Goal: Connect with others: Connect with others

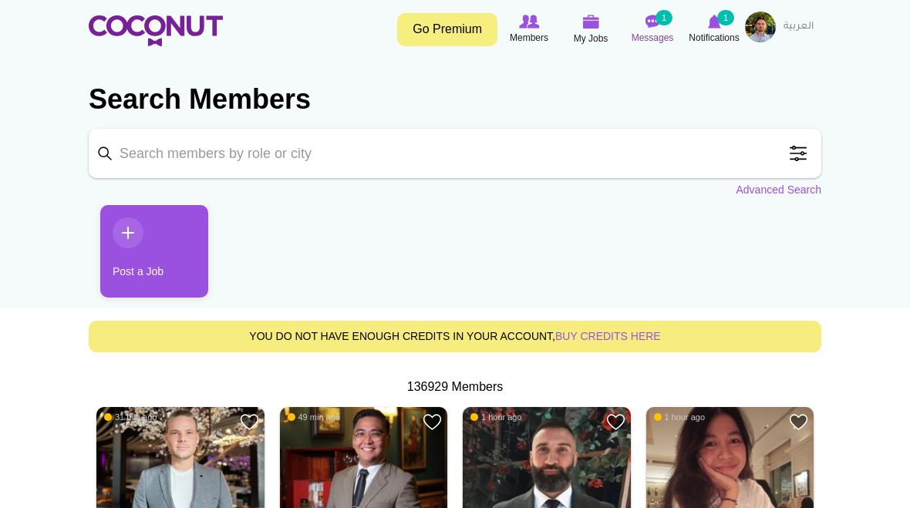
click at [651, 32] on span "Messages" at bounding box center [653, 37] width 42 height 15
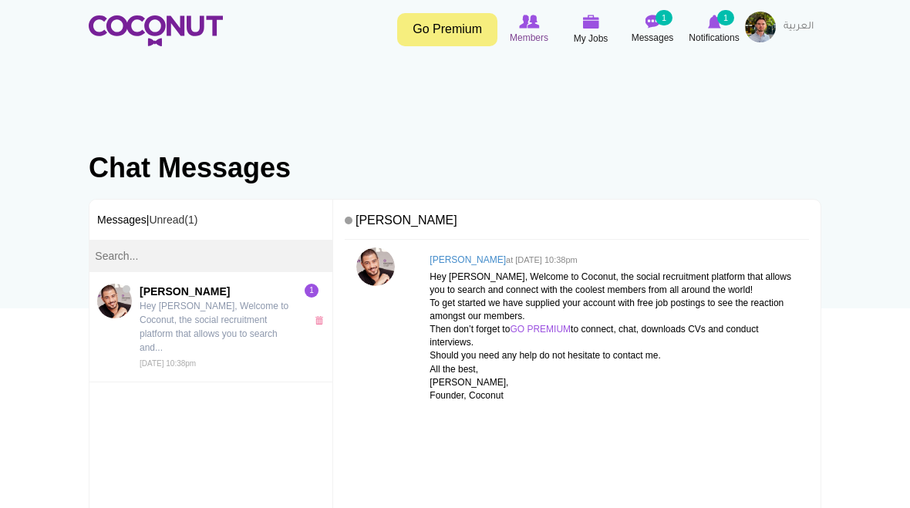
click at [522, 29] on icon at bounding box center [529, 21] width 59 height 17
click at [530, 24] on img at bounding box center [529, 22] width 20 height 14
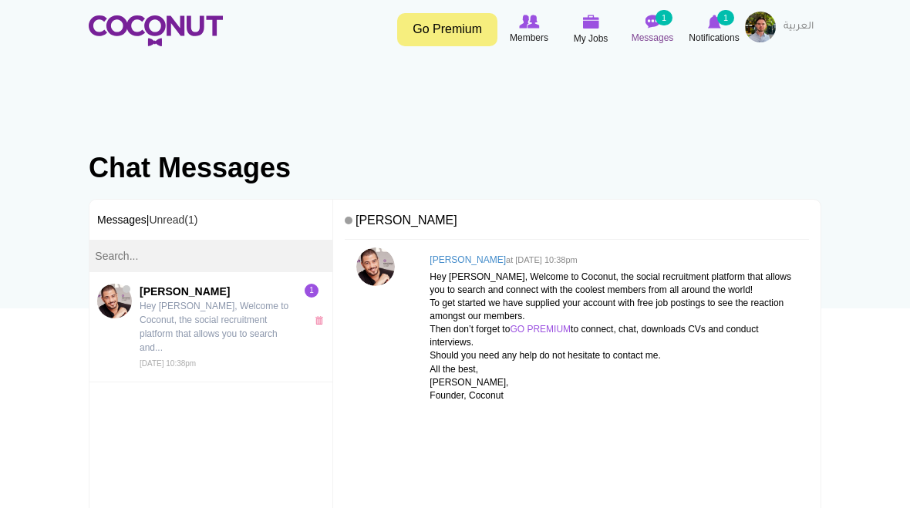
click at [652, 34] on span "Messages" at bounding box center [653, 37] width 42 height 15
click at [722, 33] on span "Notifications" at bounding box center [714, 37] width 50 height 15
click at [707, 16] on icon at bounding box center [714, 21] width 59 height 17
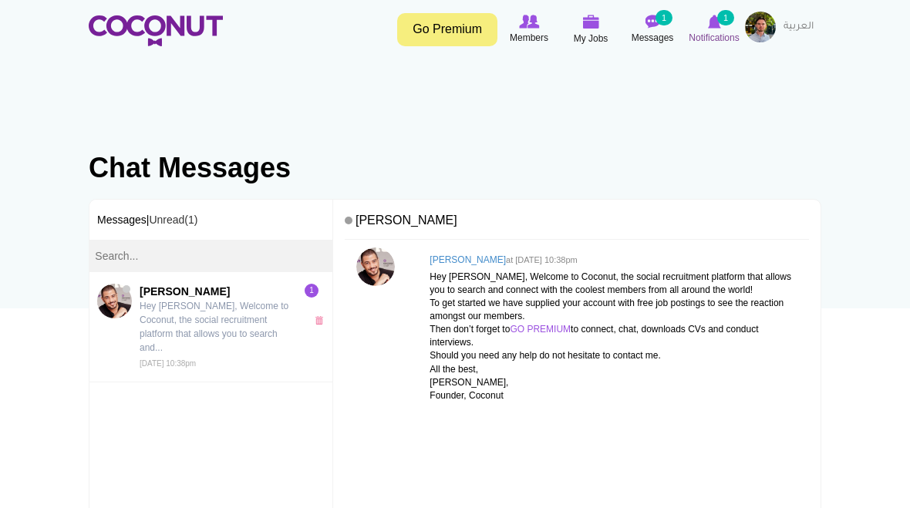
click at [716, 19] on img at bounding box center [714, 22] width 13 height 14
click at [716, 25] on img at bounding box center [714, 22] width 13 height 14
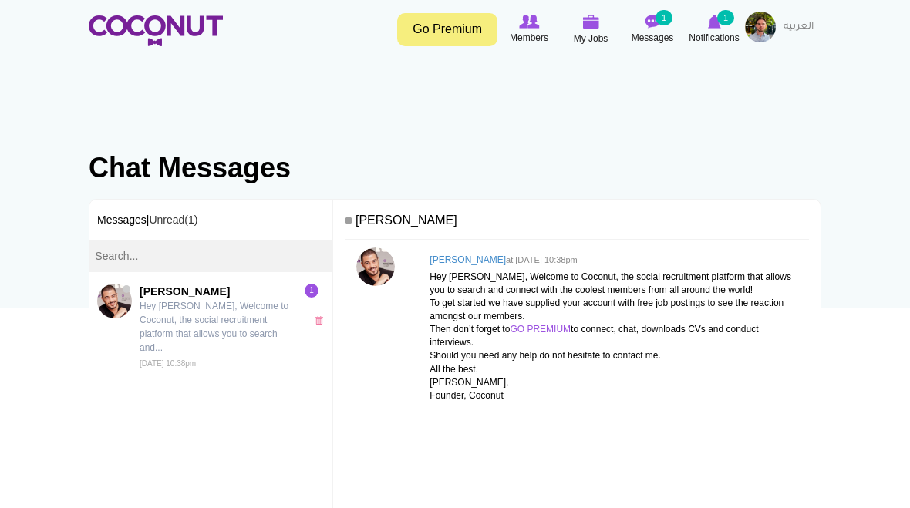
click at [724, 65] on body "Toggle navigation Go Premium Members My Jobs Post a Job Messages 1 Notification…" at bounding box center [455, 433] width 910 height 867
click at [167, 33] on img at bounding box center [156, 30] width 134 height 31
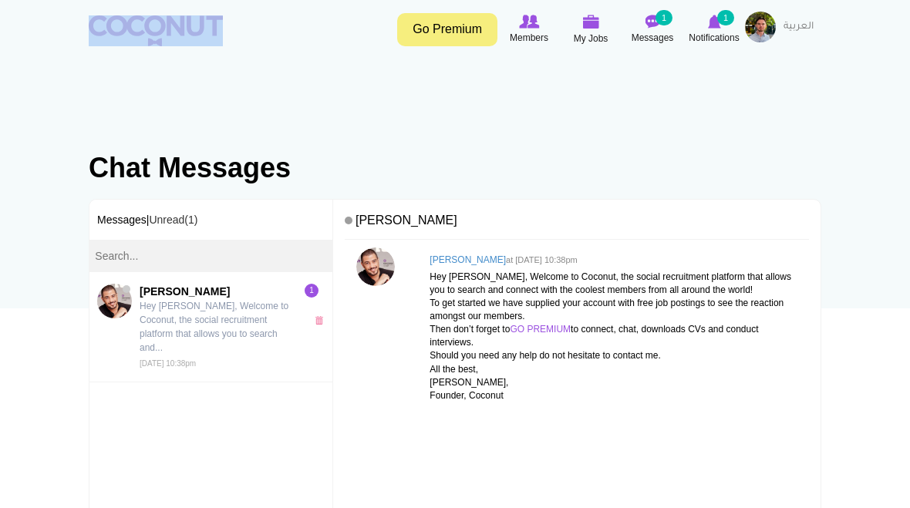
click at [167, 33] on img at bounding box center [156, 30] width 134 height 31
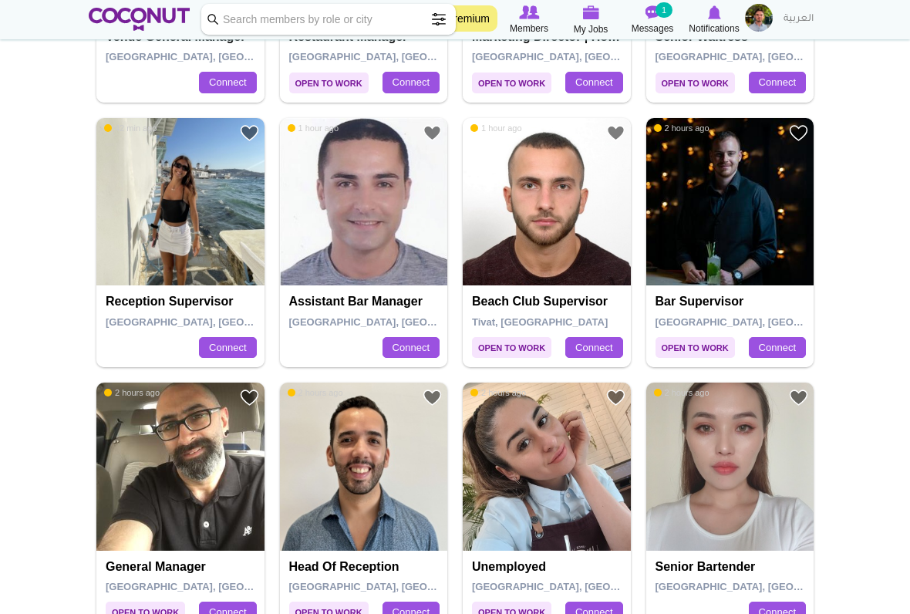
scroll to position [558, 0]
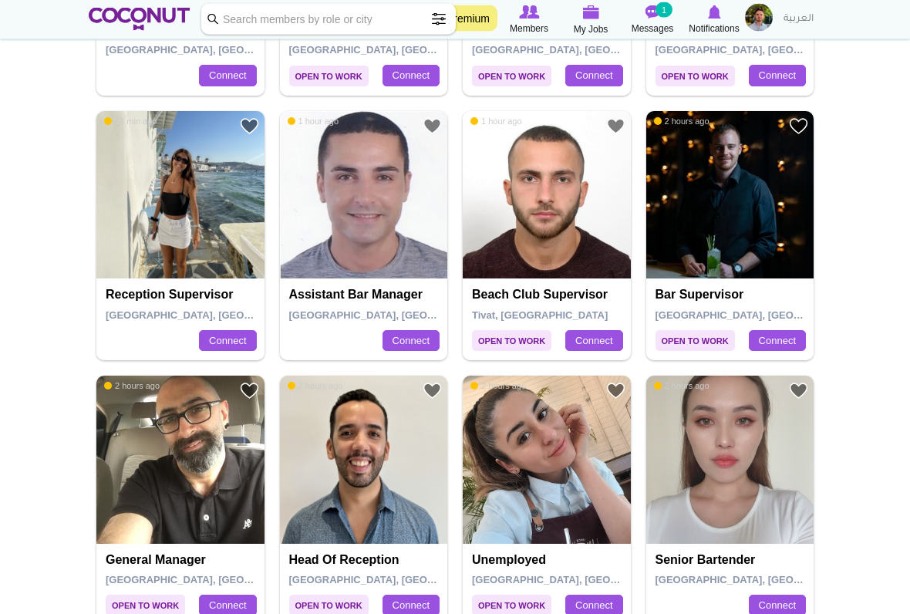
click at [228, 195] on img at bounding box center [180, 196] width 168 height 168
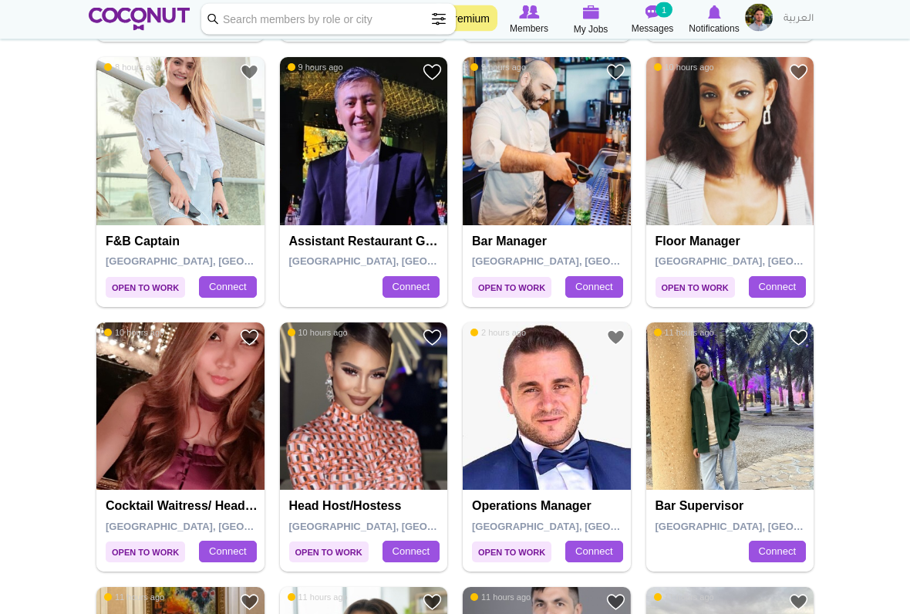
scroll to position [1672, 0]
click at [346, 499] on h4 "Head Host/Hostess" at bounding box center [366, 506] width 154 height 14
click at [373, 400] on img at bounding box center [364, 406] width 168 height 168
